Goal: Transaction & Acquisition: Purchase product/service

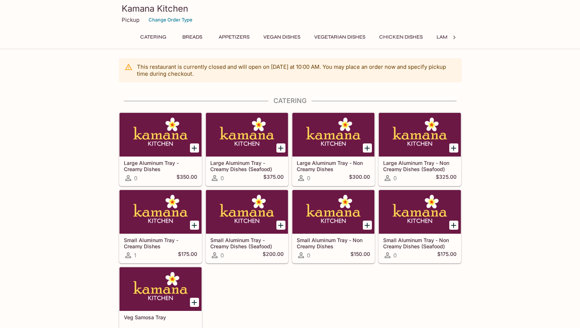
click at [402, 37] on button "Chicken Dishes" at bounding box center [401, 37] width 52 height 10
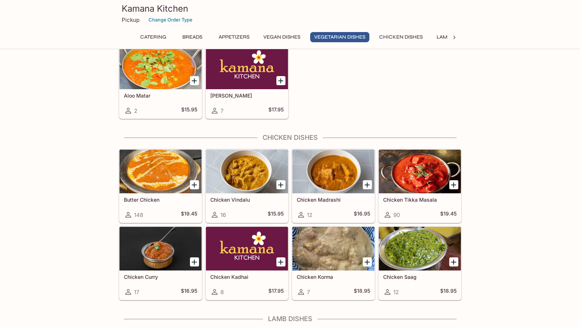
scroll to position [1253, 0]
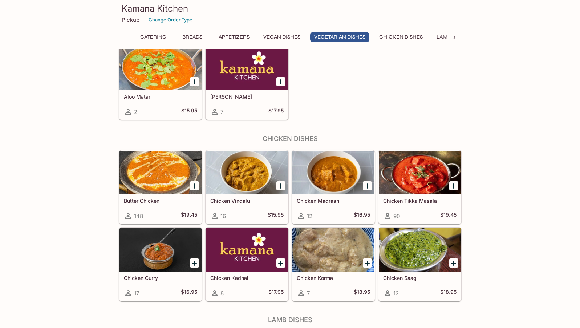
click at [454, 185] on icon "Add Chicken Tikka Masala" at bounding box center [453, 185] width 5 height 5
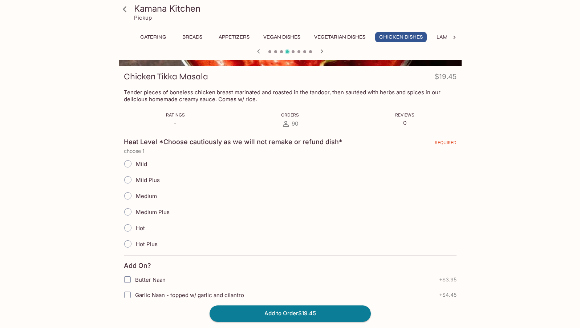
scroll to position [109, 0]
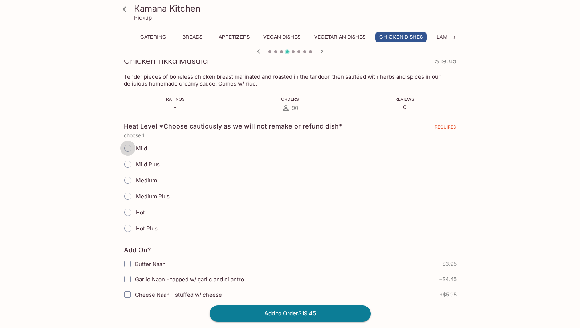
click at [128, 149] on input "Mild" at bounding box center [127, 147] width 15 height 15
radio input "true"
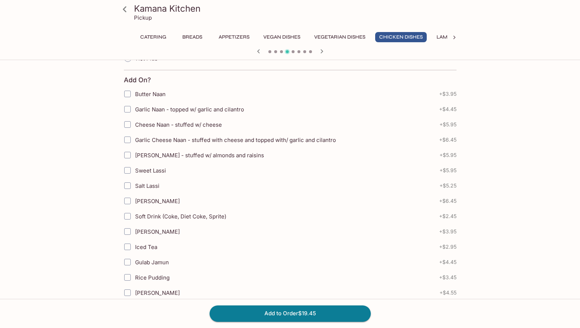
scroll to position [292, 0]
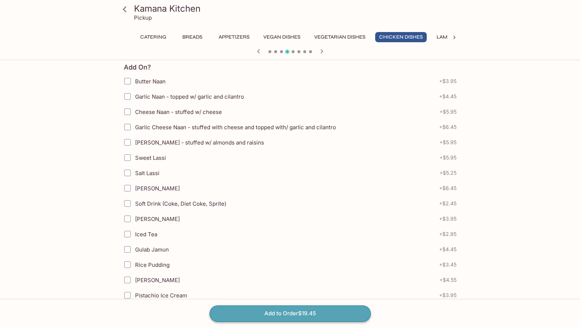
click at [296, 314] on button "Add to Order $19.45" at bounding box center [290, 313] width 161 height 16
